Goal: Check status: Check status

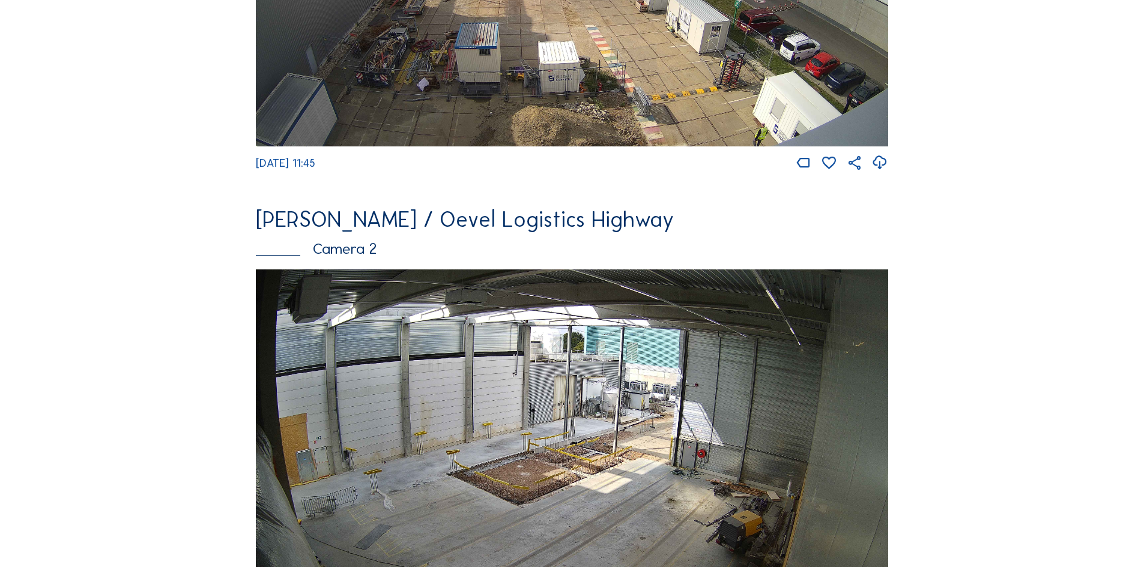
scroll to position [420, 0]
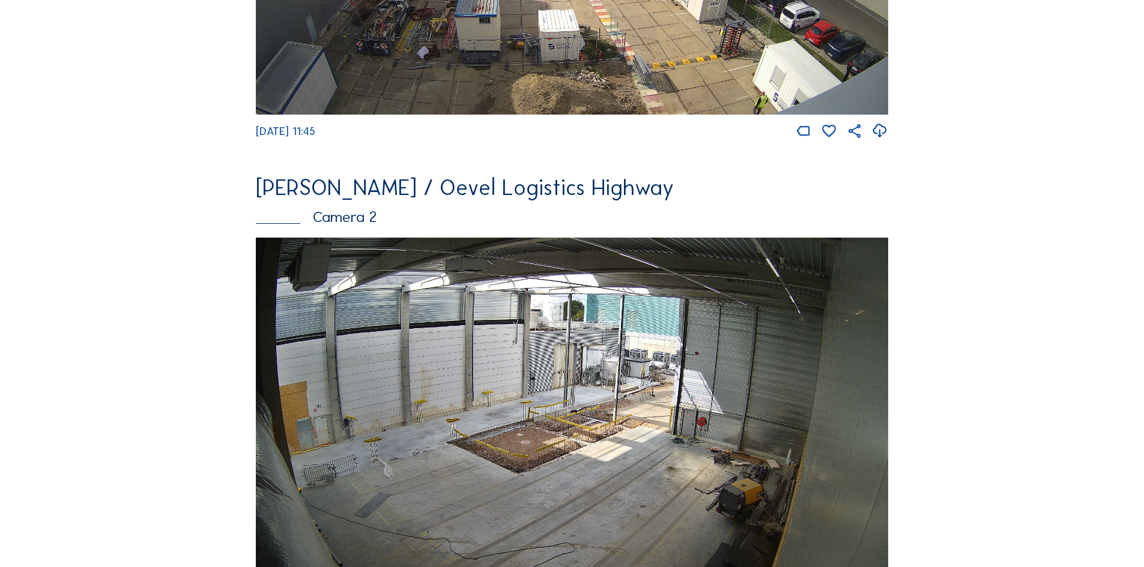
click at [570, 352] on img at bounding box center [572, 416] width 632 height 356
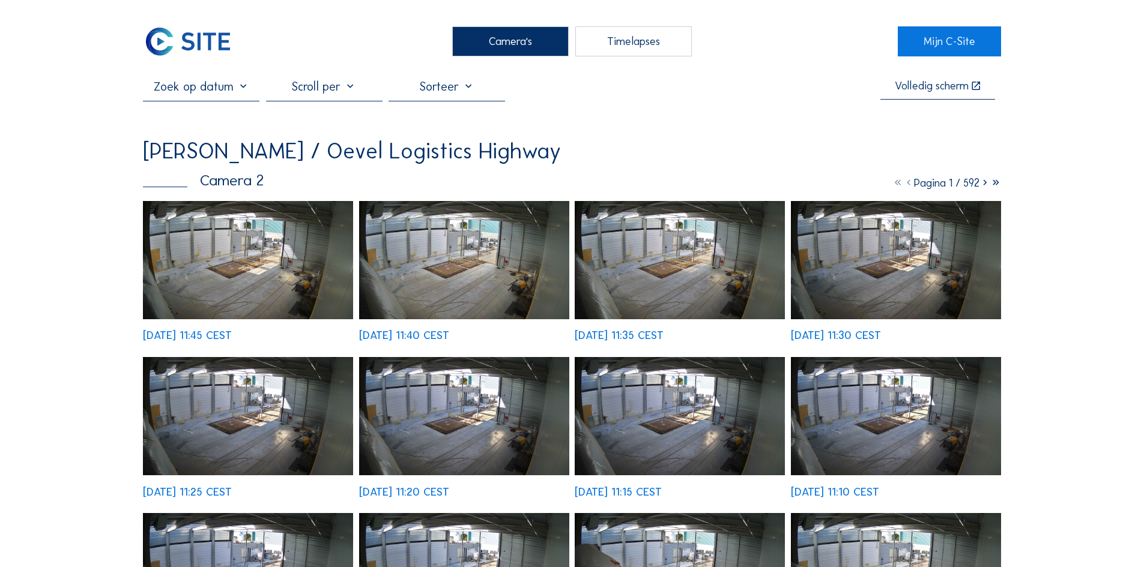
click at [240, 92] on input "text" at bounding box center [201, 86] width 116 height 14
click at [994, 187] on icon at bounding box center [995, 183] width 11 height 13
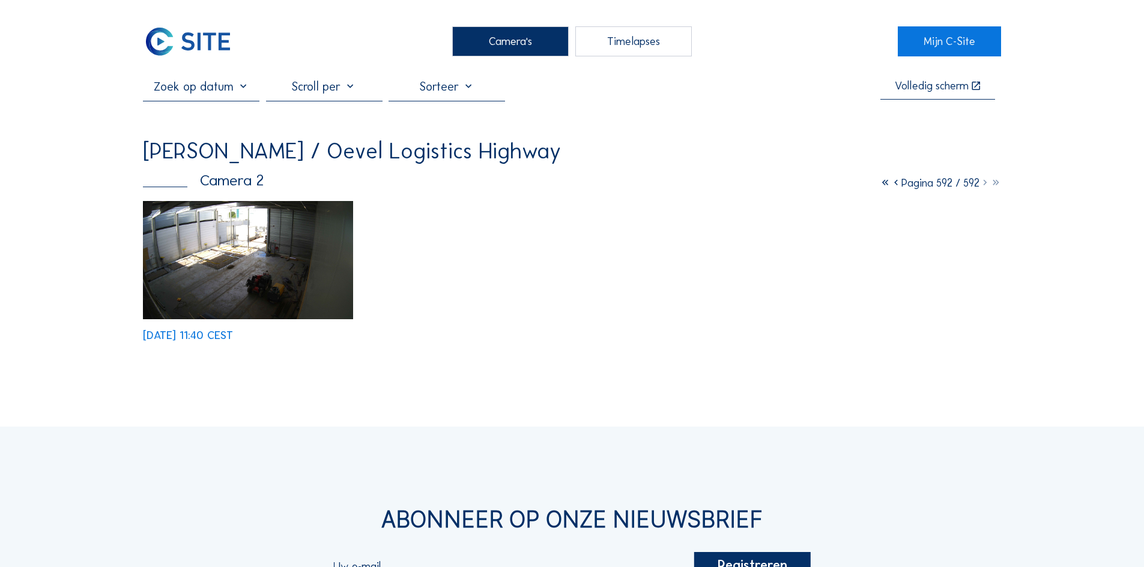
click at [880, 183] on icon at bounding box center [885, 183] width 11 height 13
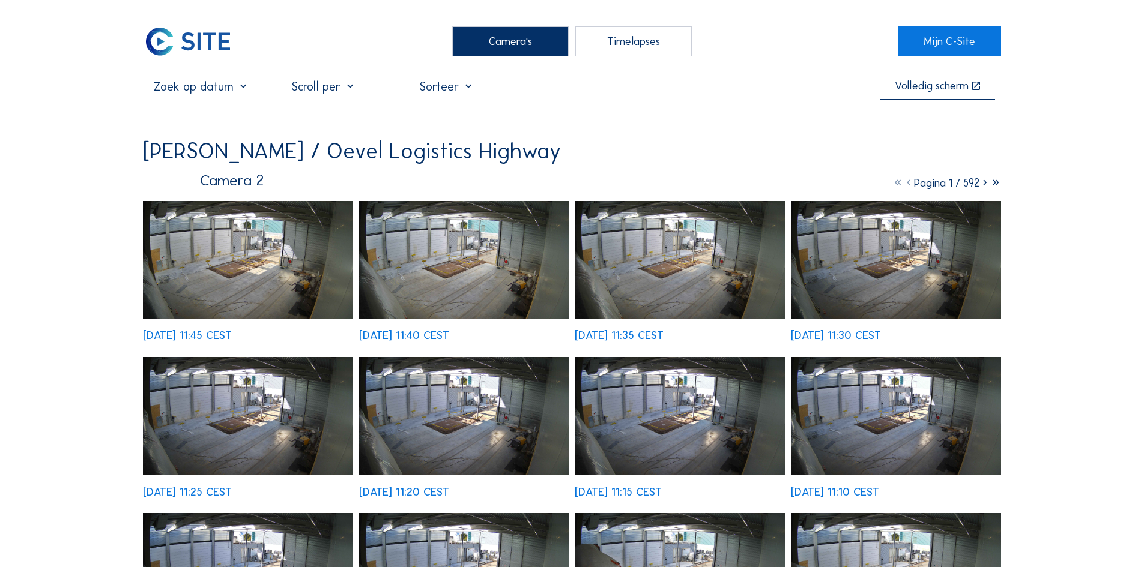
click at [903, 186] on icon at bounding box center [908, 183] width 11 height 13
click at [984, 184] on icon at bounding box center [984, 183] width 11 height 13
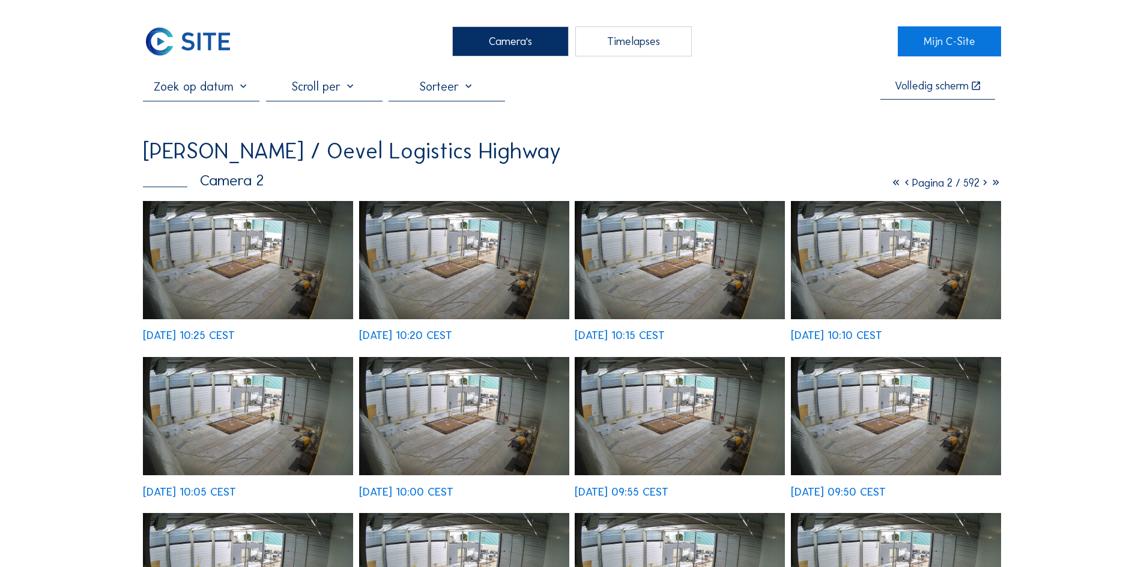
click at [244, 425] on img at bounding box center [248, 416] width 210 height 118
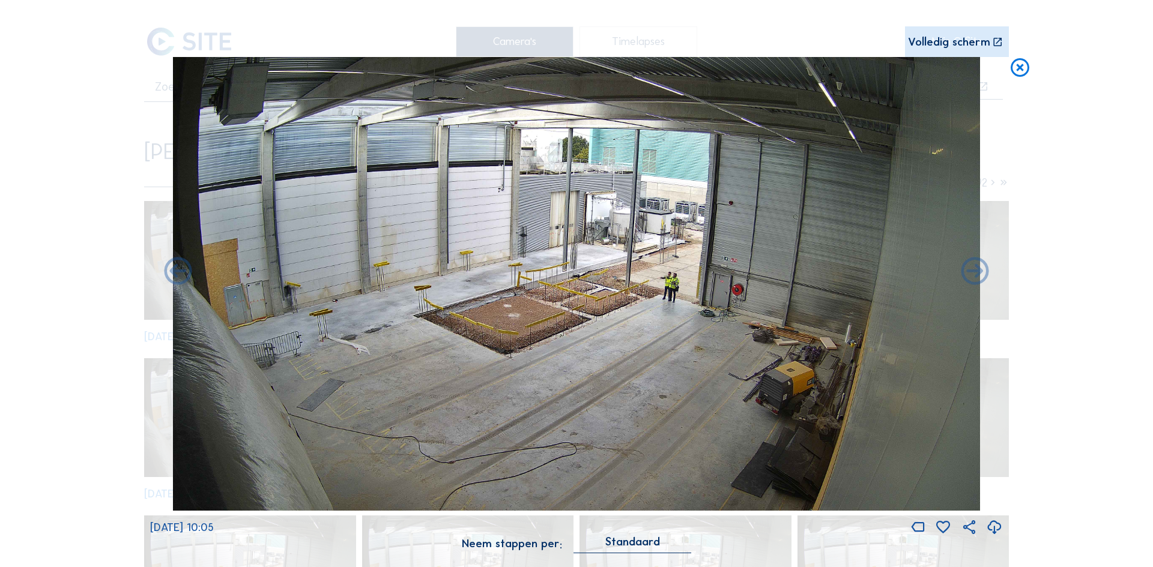
click at [937, 46] on div "Volledig scherm" at bounding box center [949, 42] width 82 height 11
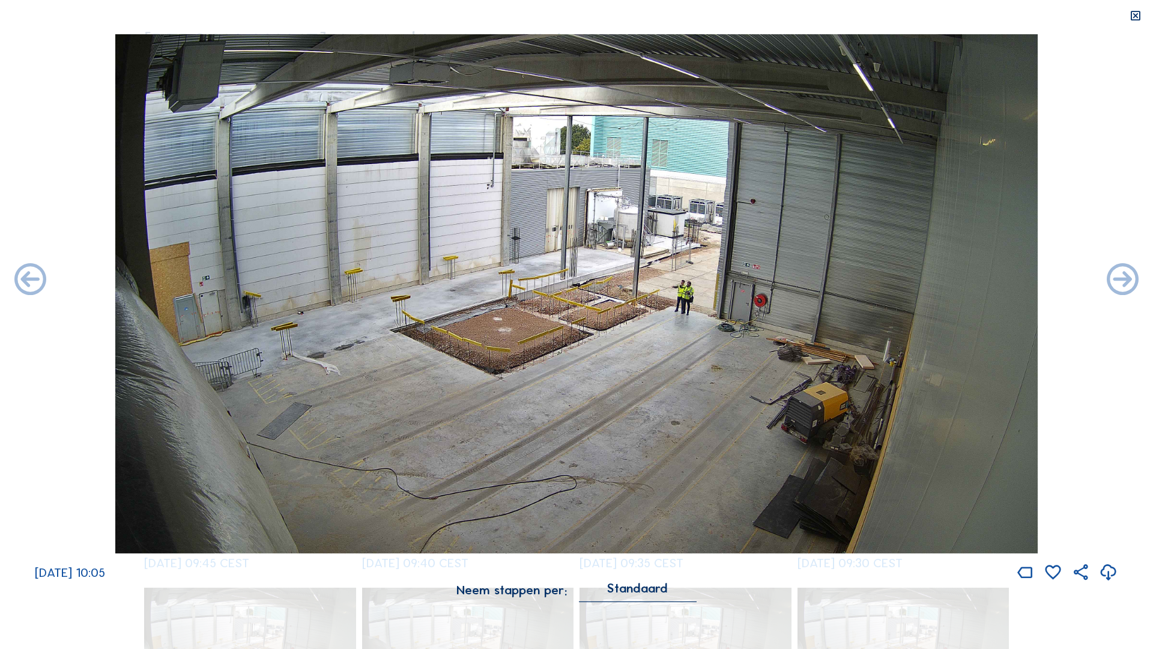
click at [1140, 18] on icon at bounding box center [1135, 16] width 13 height 13
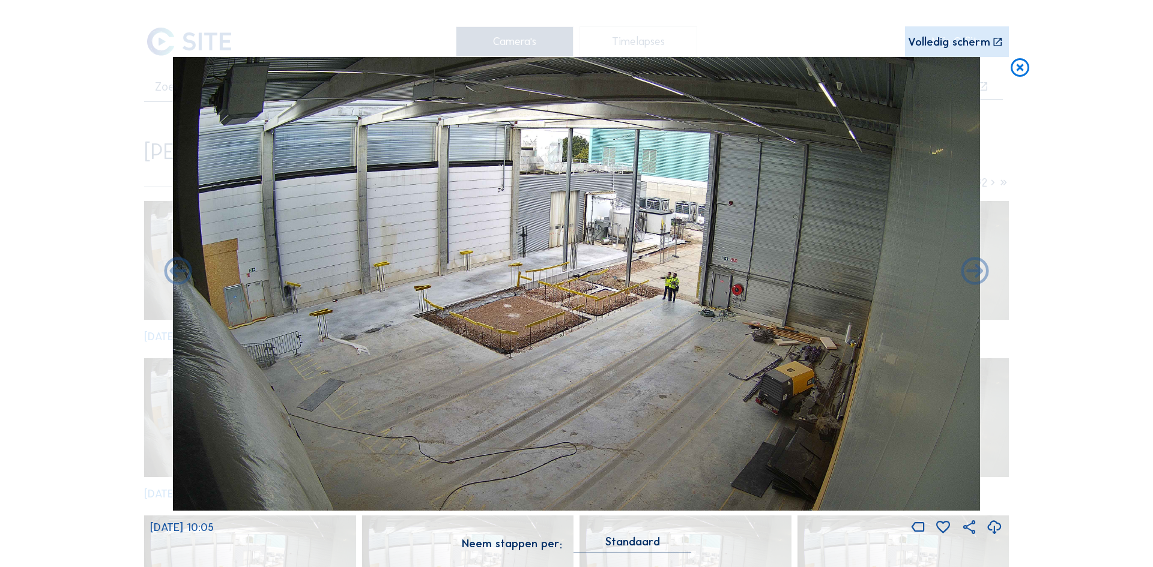
click at [1020, 70] on icon at bounding box center [1020, 68] width 22 height 23
